Goal: Navigation & Orientation: Find specific page/section

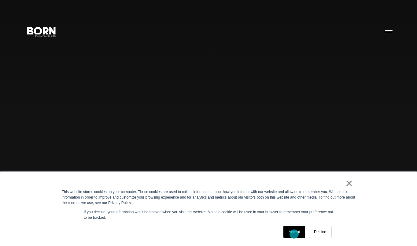
click at [294, 234] on link "Accept" at bounding box center [294, 232] width 22 height 12
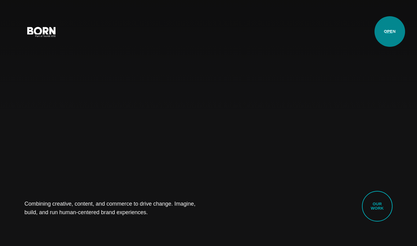
click at [390, 31] on button "Primary Menu" at bounding box center [388, 31] width 15 height 13
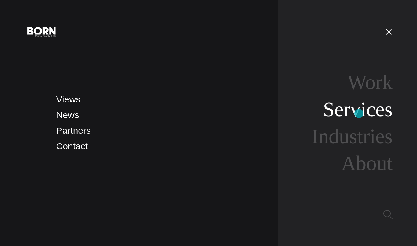
click at [359, 113] on link "Services" at bounding box center [358, 109] width 70 height 23
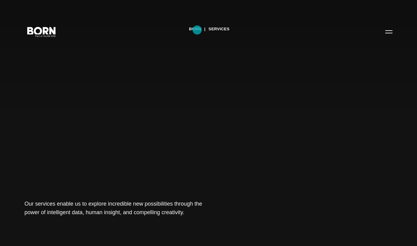
click at [197, 30] on link "BORN" at bounding box center [195, 28] width 12 height 9
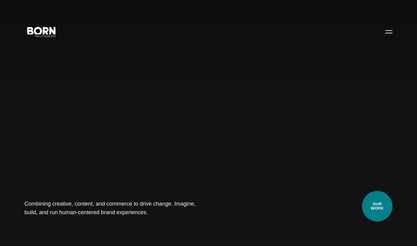
click at [374, 200] on link "Our Work" at bounding box center [377, 206] width 31 height 31
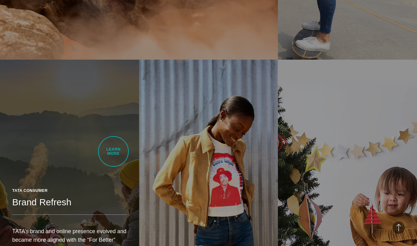
scroll to position [563, 0]
